Goal: Obtain resource: Obtain resource

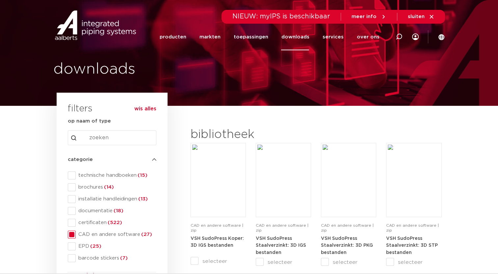
click at [122, 136] on input "Search content" at bounding box center [112, 138] width 88 height 15
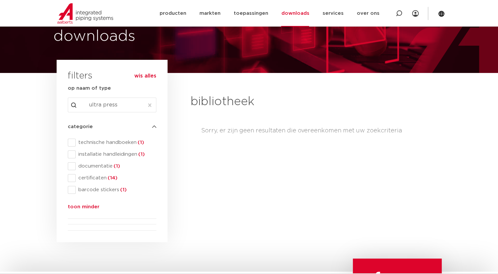
scroll to position [33, 0]
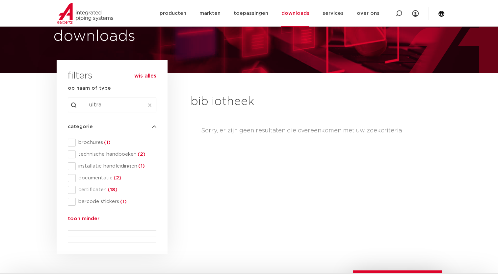
type input "ultra"
click at [174, 12] on link "producten" at bounding box center [172, 13] width 27 height 27
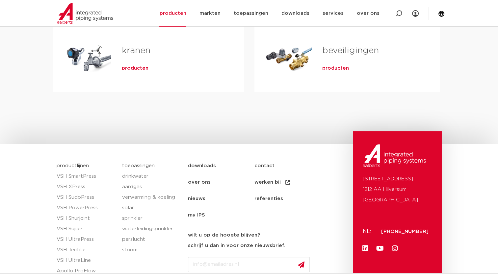
scroll to position [295, 0]
click at [84, 239] on link "VSH UltraPress" at bounding box center [86, 239] width 59 height 11
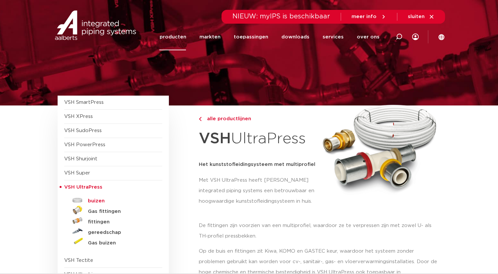
click at [95, 201] on h5 "buizen" at bounding box center [120, 201] width 65 height 6
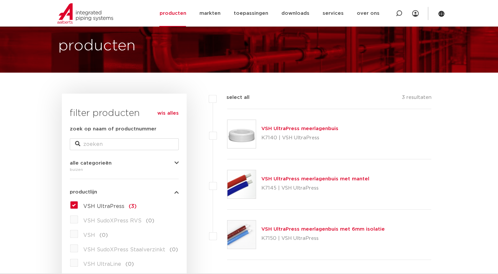
scroll to position [33, 0]
click at [323, 128] on link "VSH UltraPress meerlagenbuis" at bounding box center [299, 129] width 77 height 5
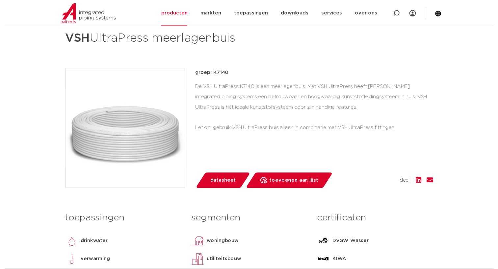
scroll to position [98, 0]
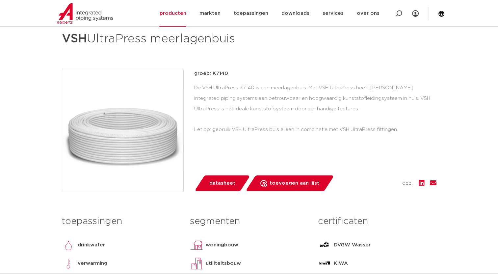
click at [222, 182] on span "datasheet" at bounding box center [222, 183] width 26 height 11
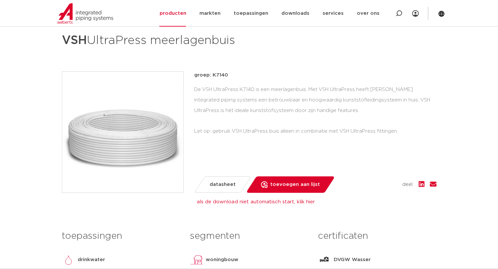
scroll to position [96, 0]
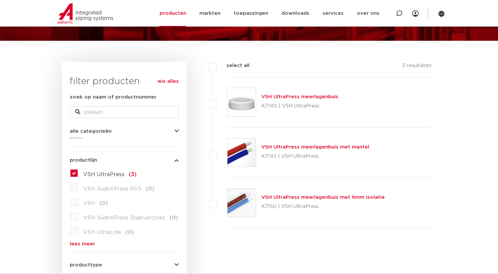
scroll to position [65, 0]
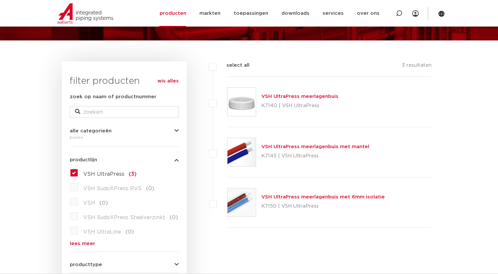
click at [303, 196] on link "VSH UltraPress meerlagenbuis met 6mm isolatie" at bounding box center [322, 197] width 123 height 5
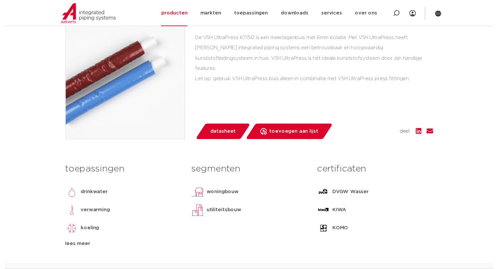
scroll to position [164, 0]
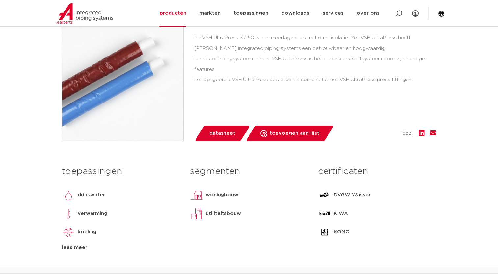
click at [224, 130] on span "datasheet" at bounding box center [222, 133] width 26 height 11
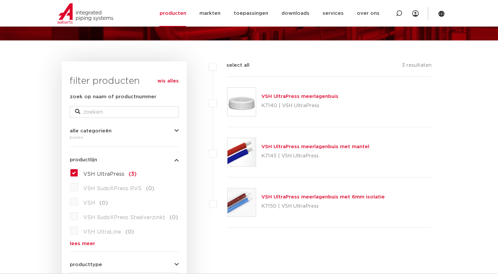
click at [243, 100] on img at bounding box center [241, 102] width 28 height 28
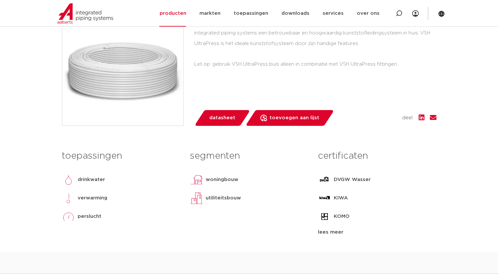
scroll to position [164, 0]
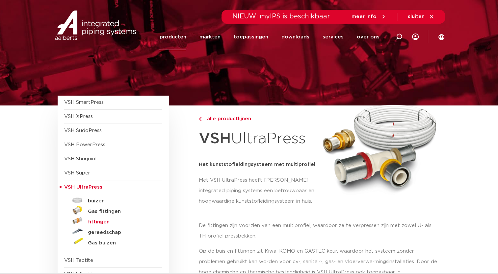
click at [104, 221] on h5 "fittingen" at bounding box center [120, 222] width 65 height 6
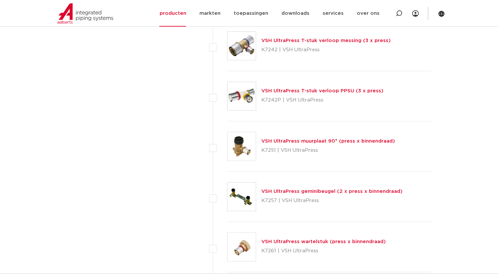
scroll to position [1379, 0]
click at [329, 139] on link "VSH UltraPress muurplaat 90° (press x binnendraad)" at bounding box center [328, 141] width 134 height 5
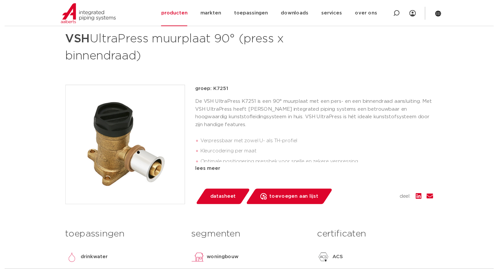
scroll to position [98, 0]
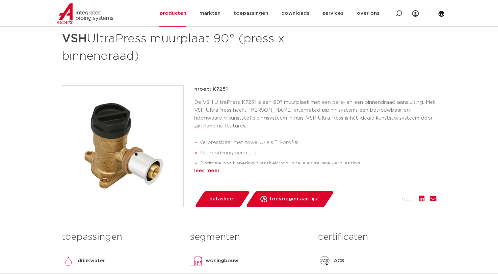
click at [209, 172] on div "lees meer" at bounding box center [315, 171] width 242 height 8
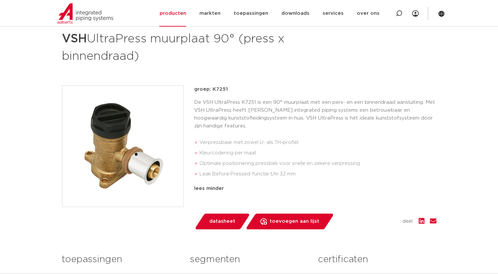
click at [225, 220] on span "datasheet" at bounding box center [222, 221] width 26 height 11
